Goal: Information Seeking & Learning: Learn about a topic

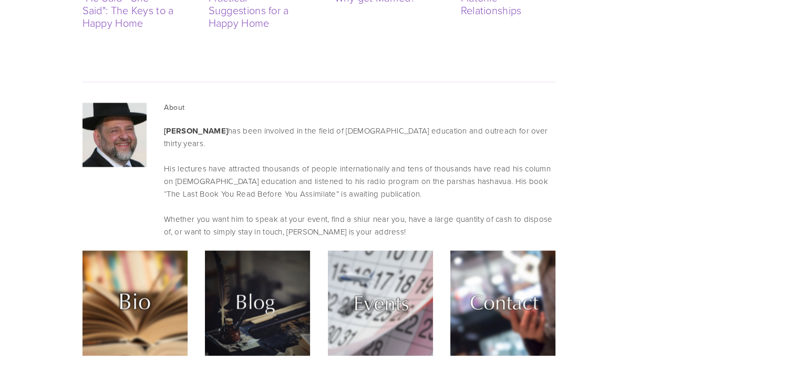
scroll to position [2469, 0]
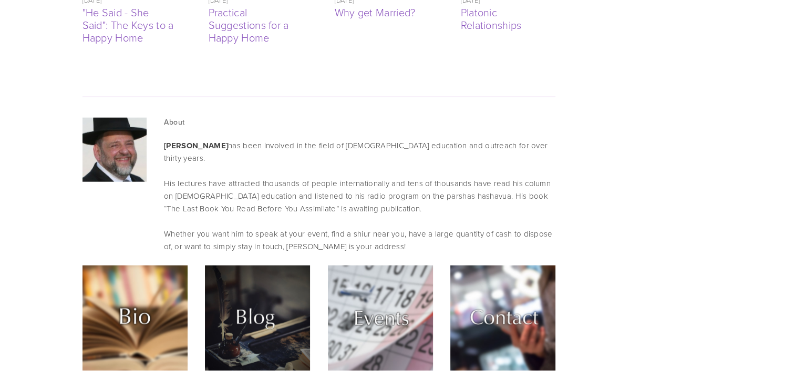
click at [141, 265] on img at bounding box center [134, 317] width 105 height 105
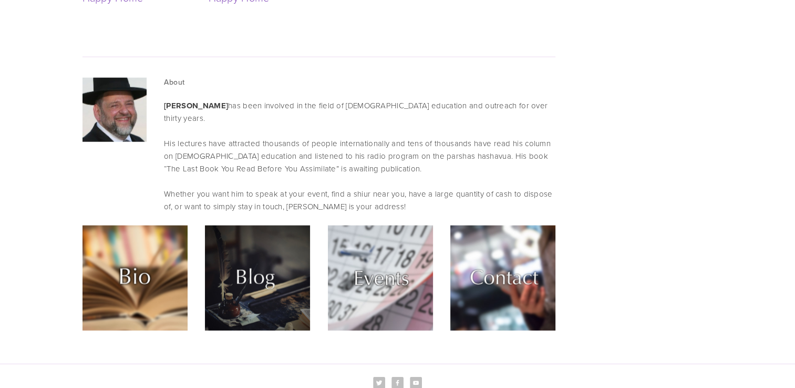
scroll to position [2521, 0]
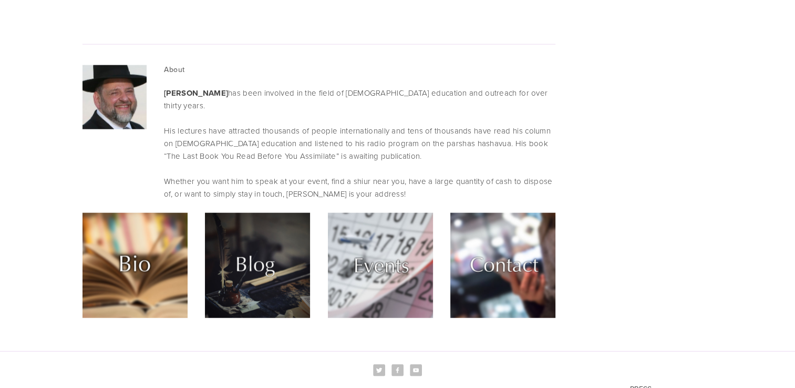
click at [261, 213] on img at bounding box center [257, 265] width 105 height 105
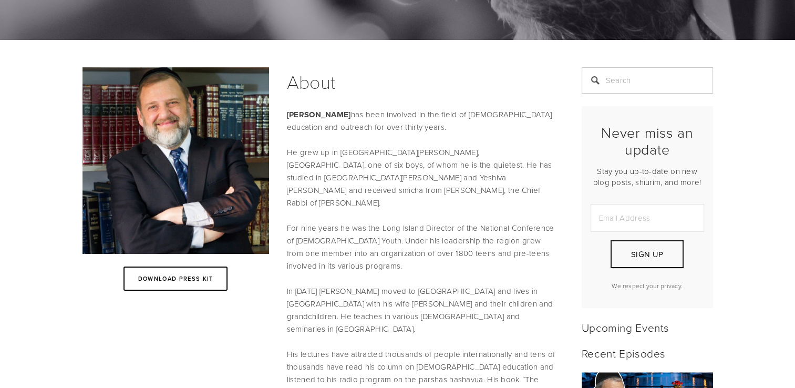
scroll to position [105, 0]
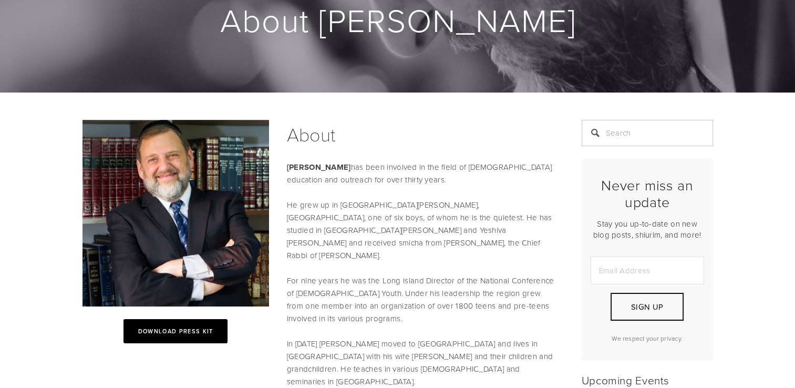
click at [222, 327] on link "Download Press kit" at bounding box center [175, 331] width 105 height 24
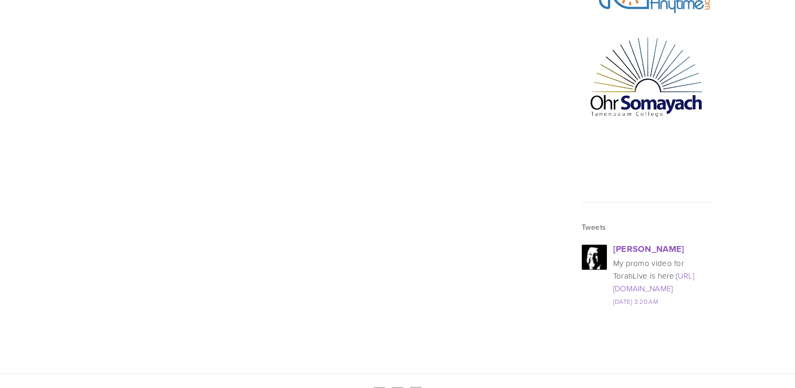
scroll to position [1404, 0]
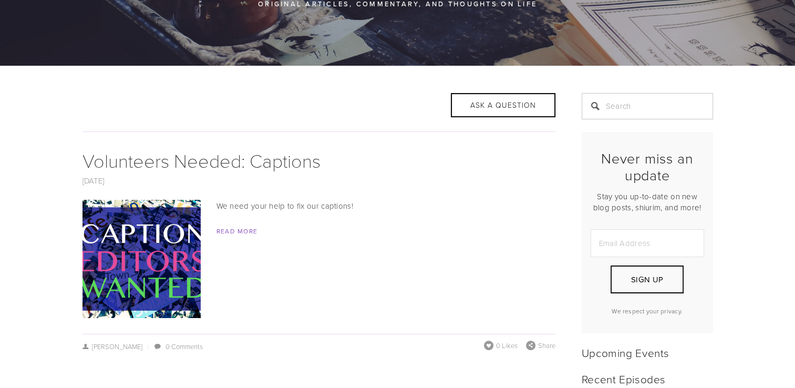
scroll to position [158, 0]
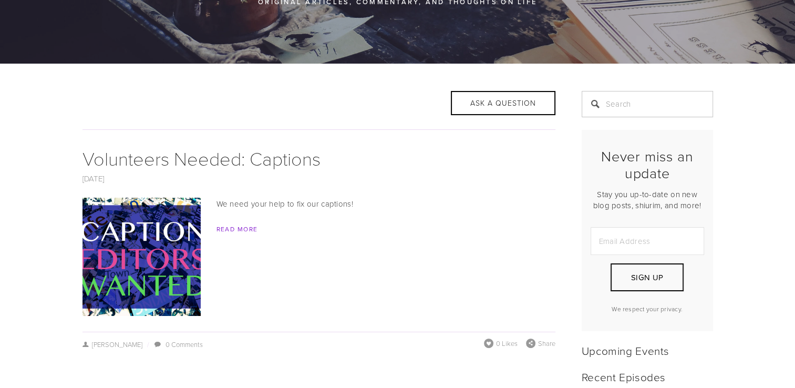
click at [235, 227] on link "Read More" at bounding box center [236, 228] width 41 height 9
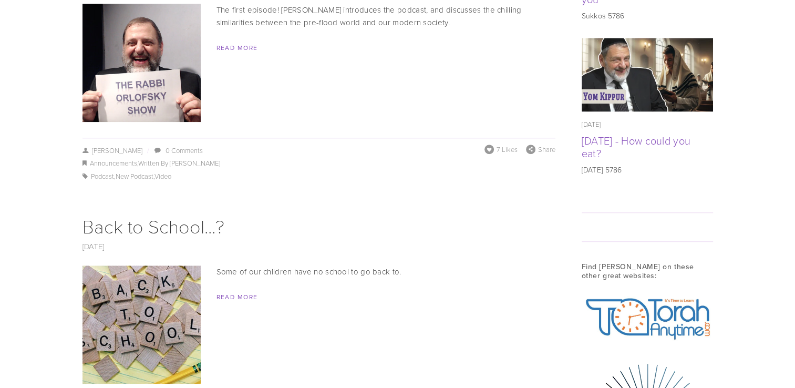
scroll to position [840, 0]
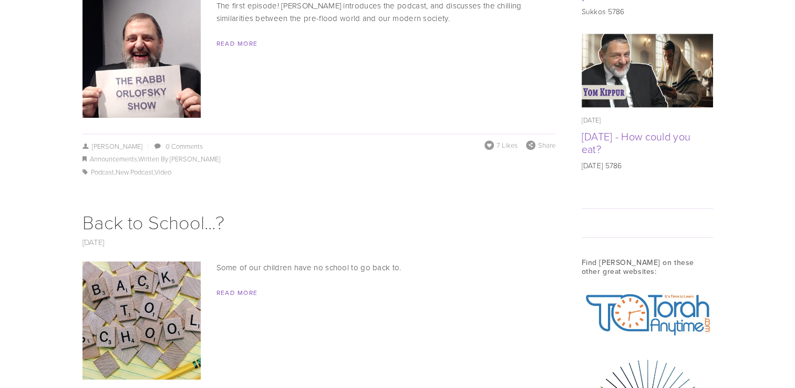
click at [181, 286] on img at bounding box center [141, 320] width 210 height 118
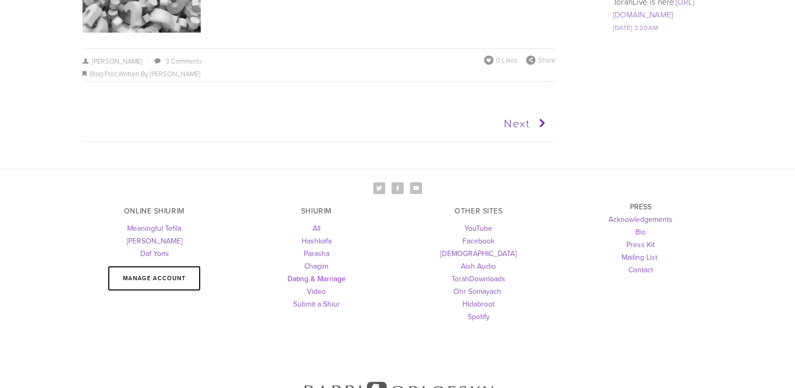
scroll to position [1418, 0]
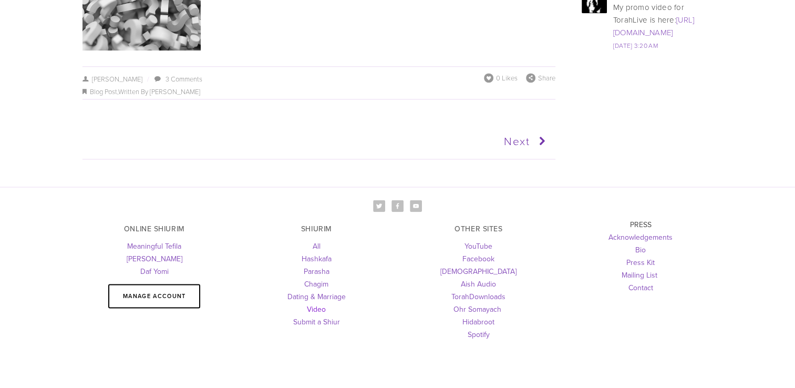
click at [317, 309] on link "Video" at bounding box center [316, 309] width 19 height 11
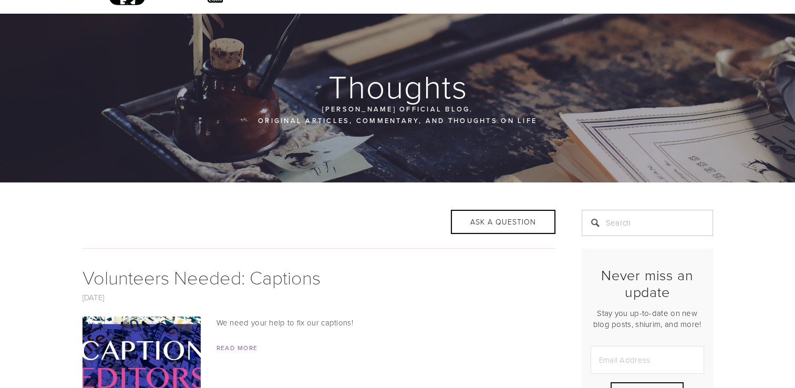
scroll to position [0, 0]
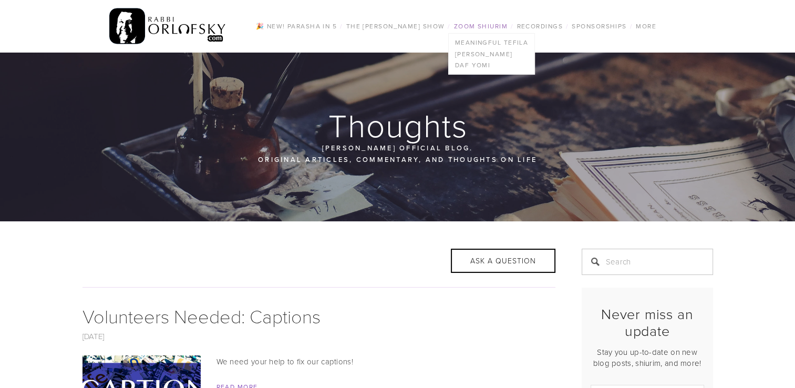
click at [475, 24] on link "Zoom Shiurim" at bounding box center [481, 26] width 60 height 14
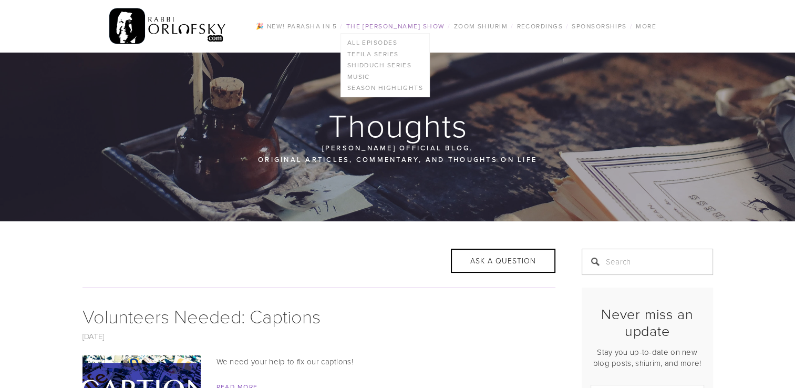
click at [413, 28] on link "The [PERSON_NAME] Show" at bounding box center [395, 26] width 105 height 14
click at [364, 77] on link "Music" at bounding box center [385, 77] width 88 height 12
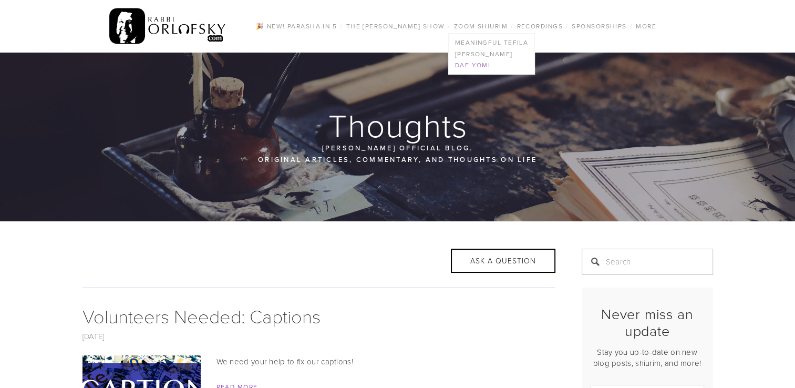
click at [512, 63] on link "Daf Yomi" at bounding box center [492, 65] width 86 height 12
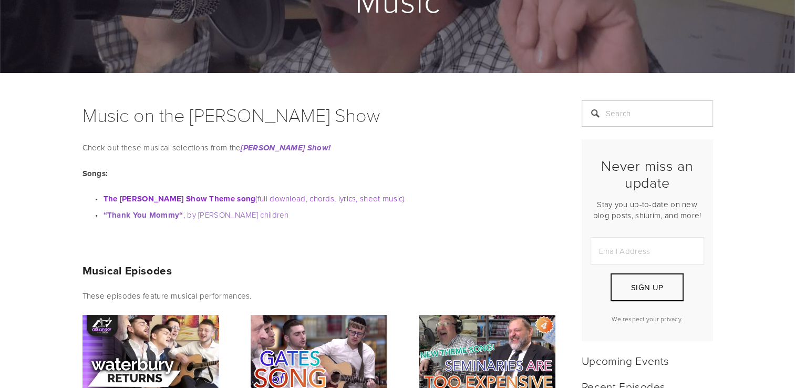
scroll to position [105, 0]
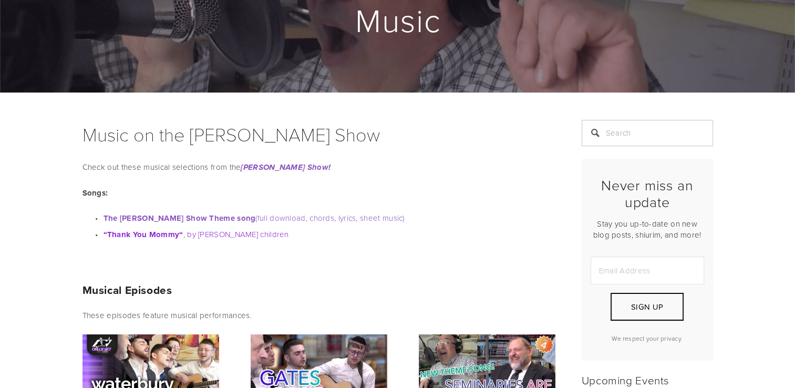
click at [157, 236] on strong "“Thank You Mommy“" at bounding box center [143, 235] width 80 height 12
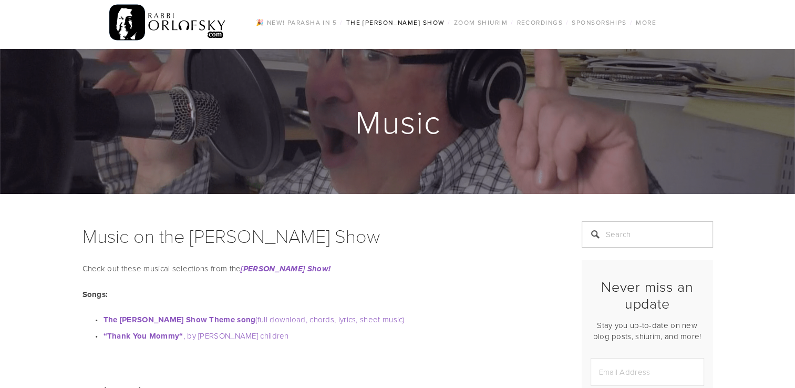
scroll to position [0, 0]
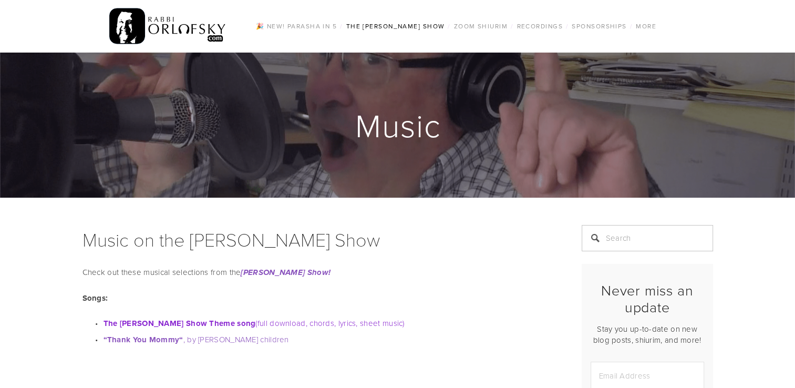
click at [195, 325] on strong "The [PERSON_NAME] Show Theme song" at bounding box center [179, 323] width 152 height 12
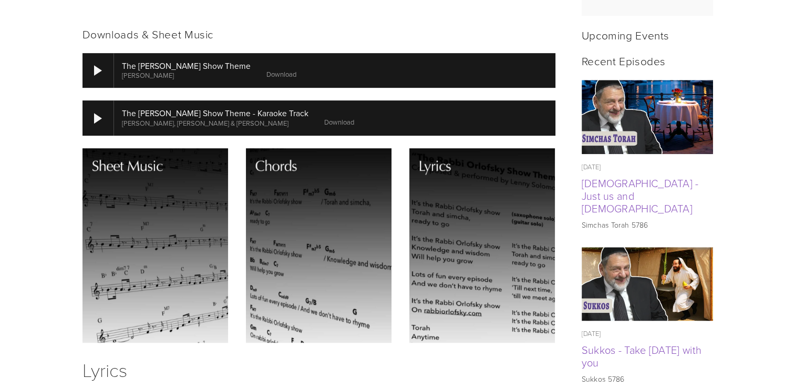
scroll to position [473, 0]
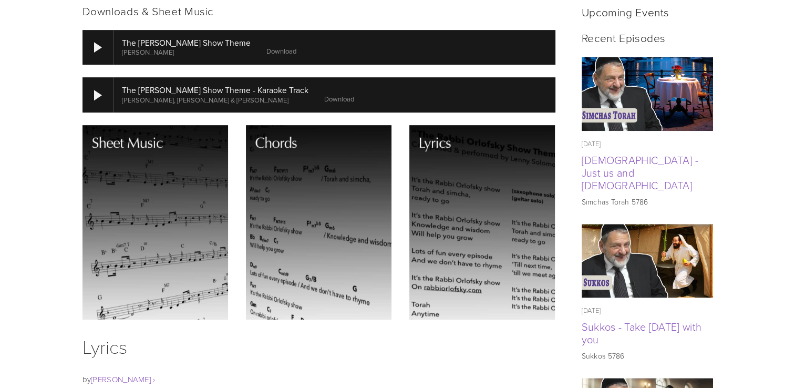
click at [357, 243] on img at bounding box center [319, 222] width 146 height 194
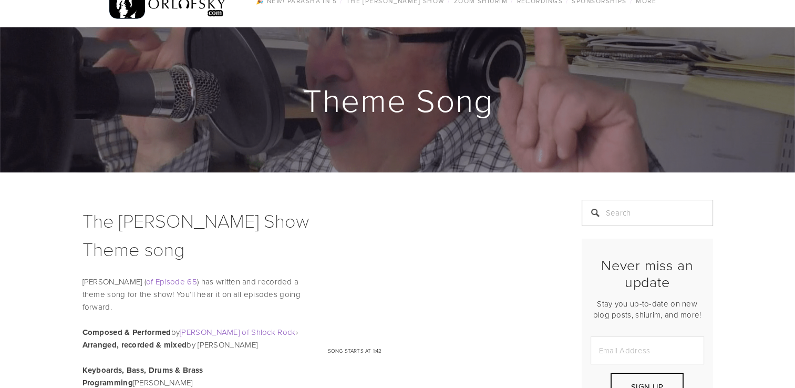
scroll to position [0, 0]
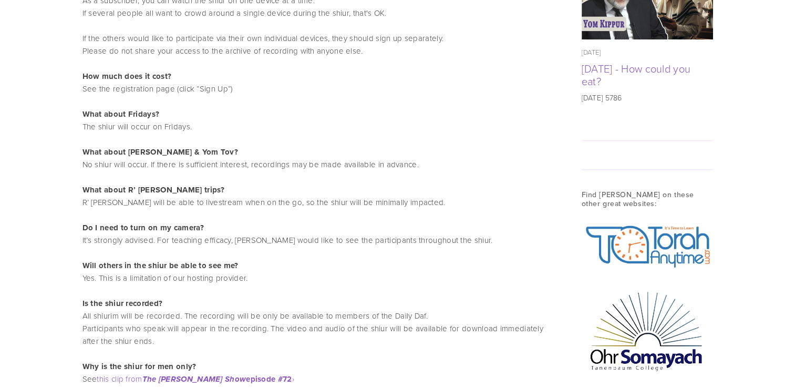
scroll to position [946, 0]
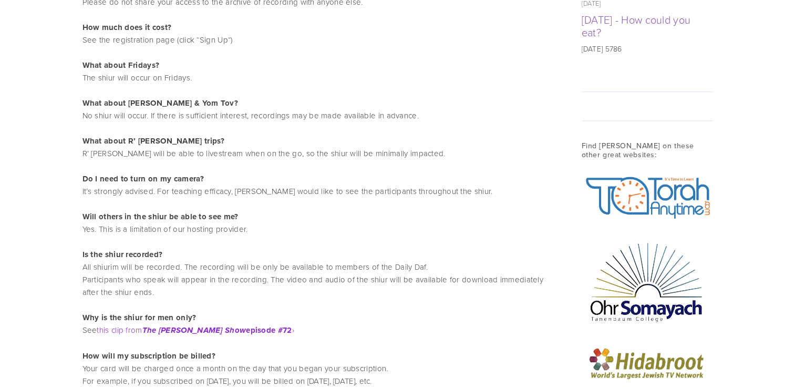
click at [200, 335] on em "The [PERSON_NAME] Show" at bounding box center [194, 330] width 104 height 9
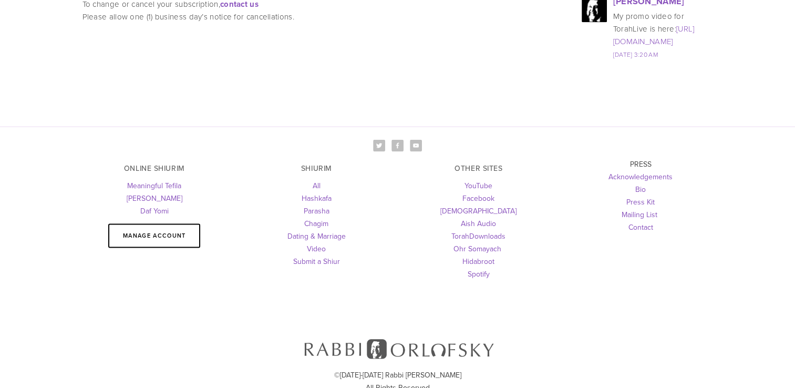
scroll to position [1416, 0]
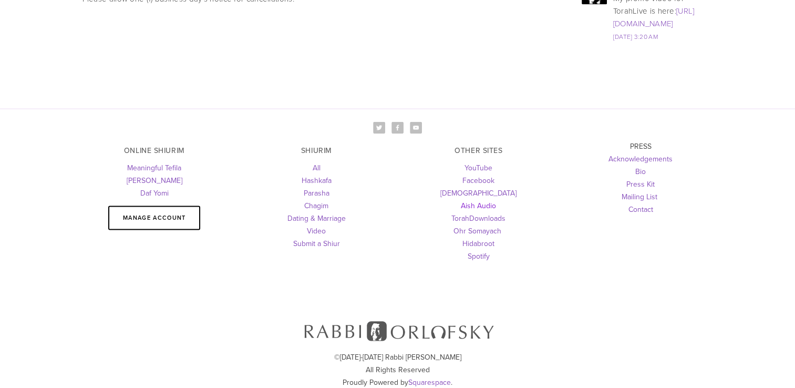
click at [489, 200] on link "Aish Audio" at bounding box center [478, 205] width 35 height 11
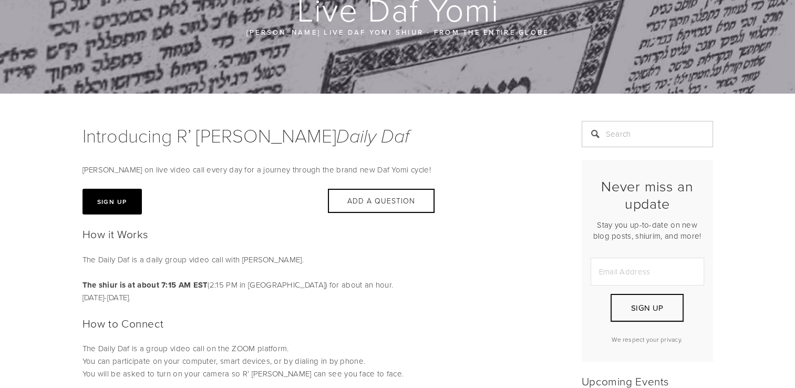
scroll to position [0, 0]
